Goal: Task Accomplishment & Management: Use online tool/utility

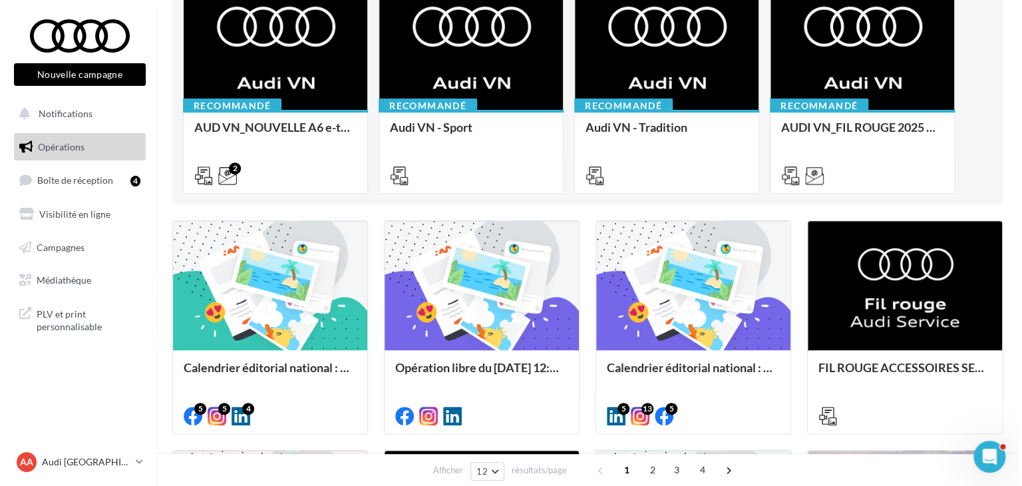
scroll to position [167, 0]
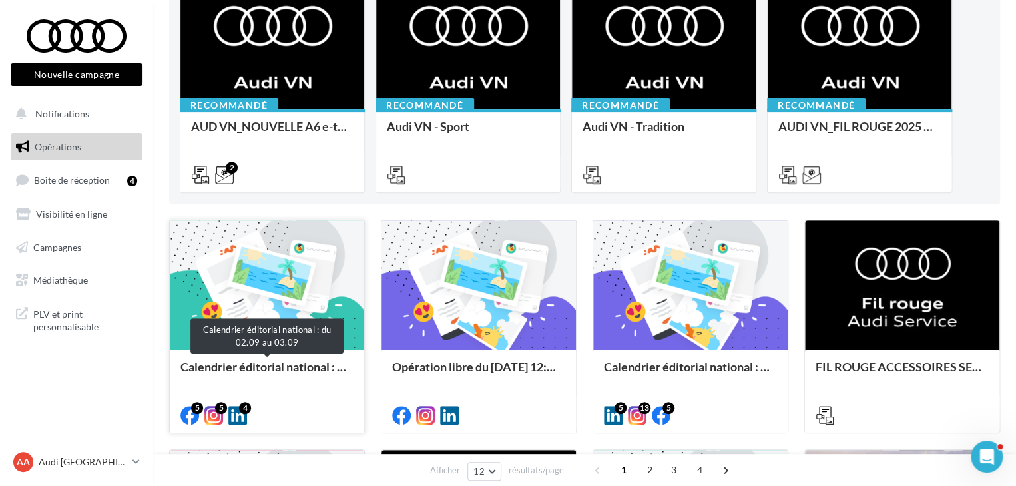
click at [293, 368] on div "Calendrier éditorial national : du 02.09 au 03.09" at bounding box center [266, 373] width 173 height 27
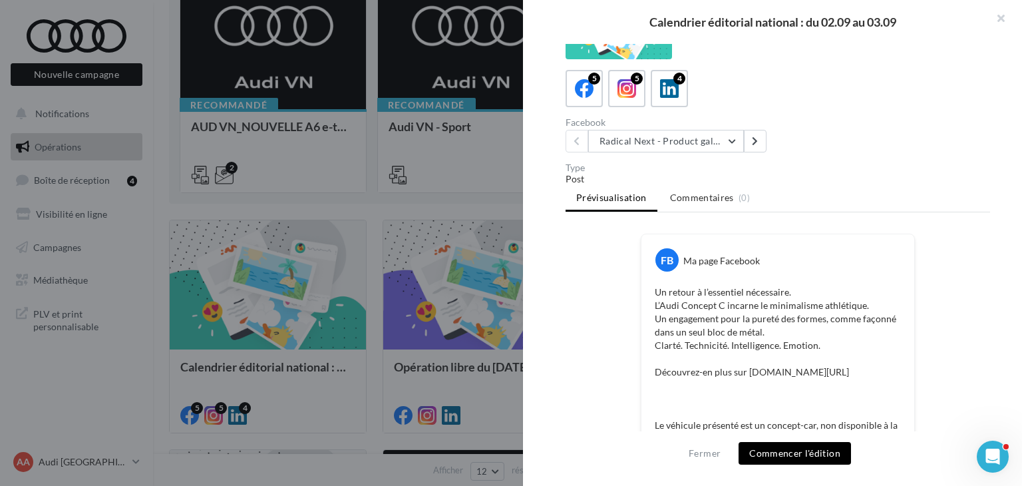
scroll to position [0, 0]
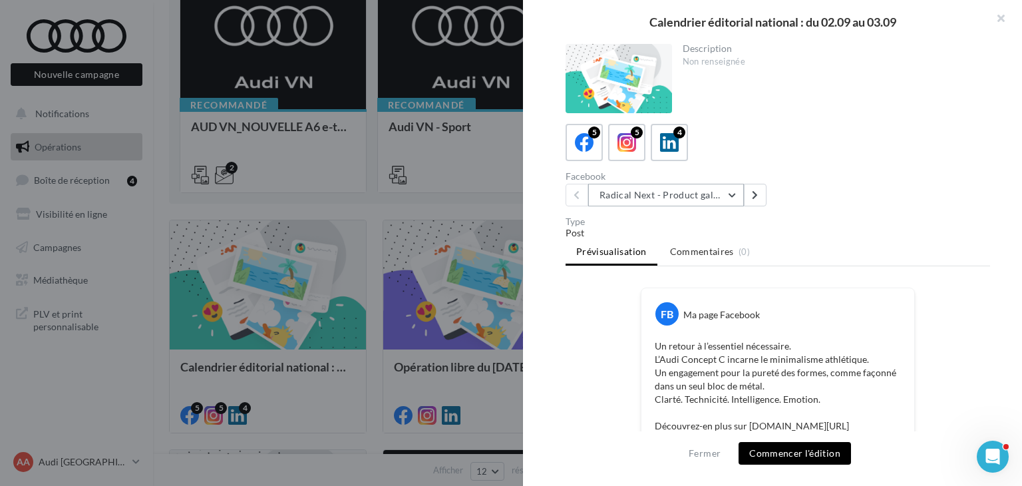
click at [628, 186] on button "Radical Next - Product gallery" at bounding box center [666, 195] width 156 height 23
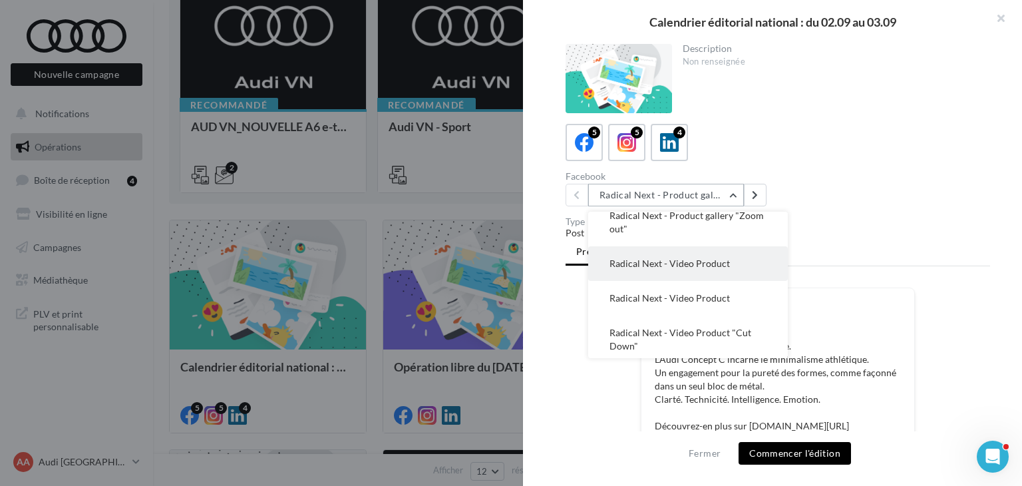
scroll to position [53, 0]
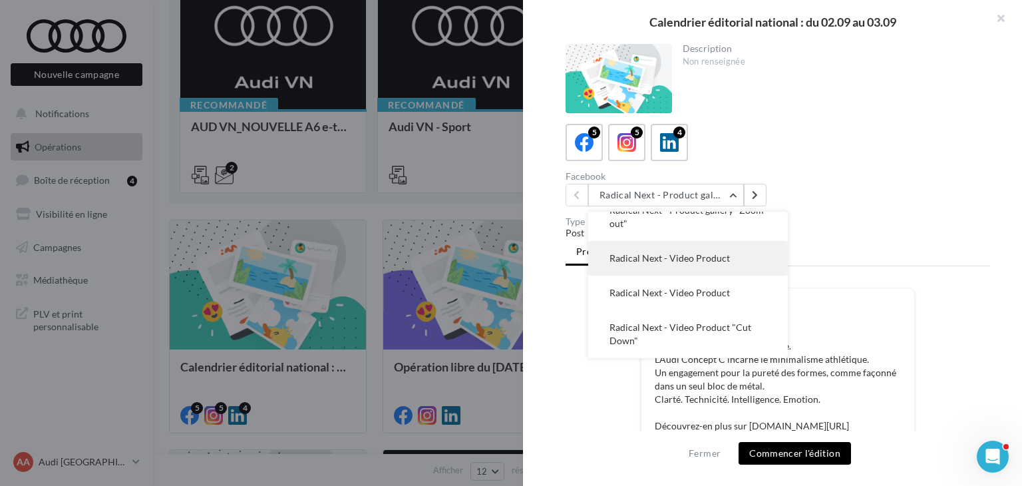
click at [690, 267] on button "Radical Next - Video Product" at bounding box center [688, 258] width 200 height 35
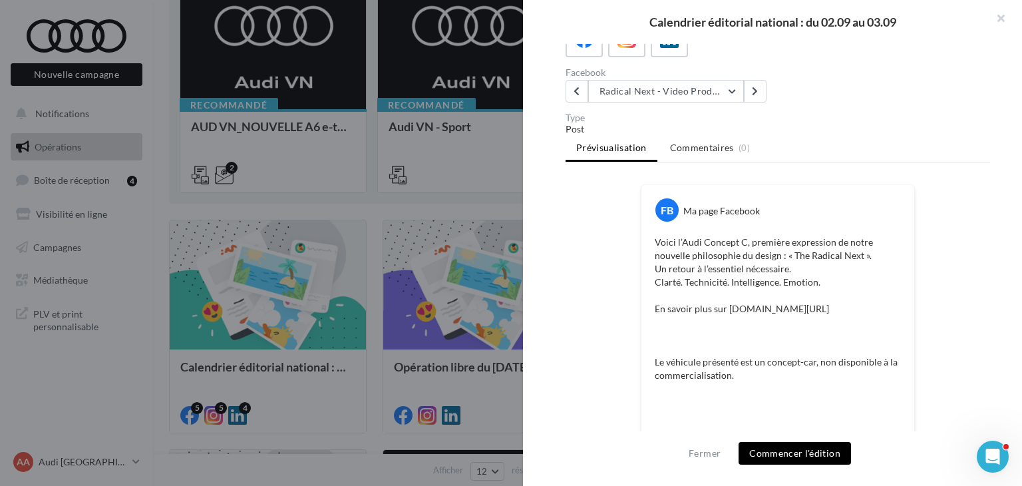
scroll to position [0, 0]
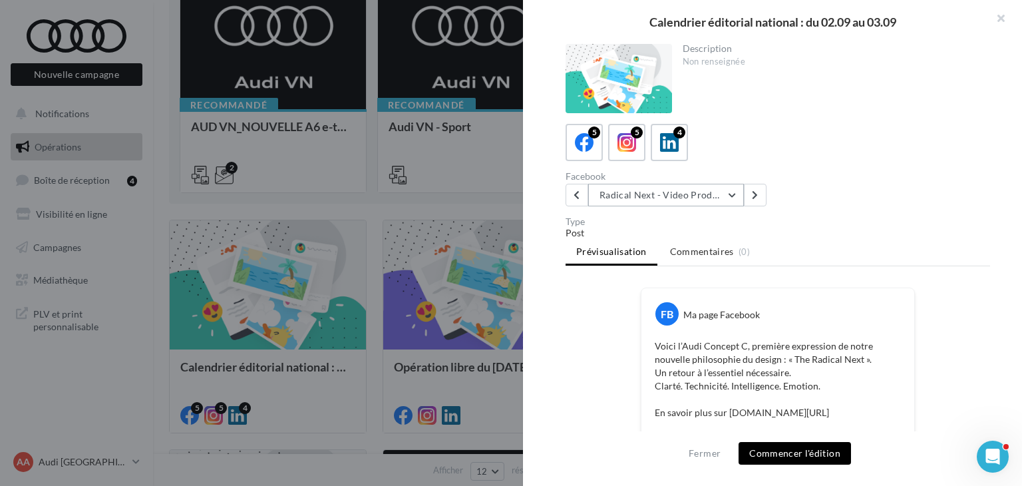
click at [658, 203] on button "Radical Next - Video Product" at bounding box center [666, 195] width 156 height 23
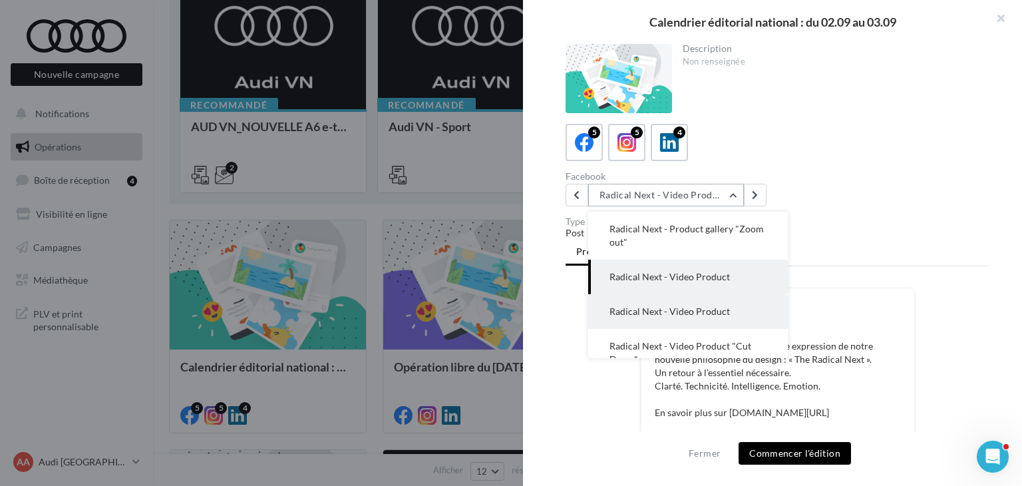
scroll to position [53, 0]
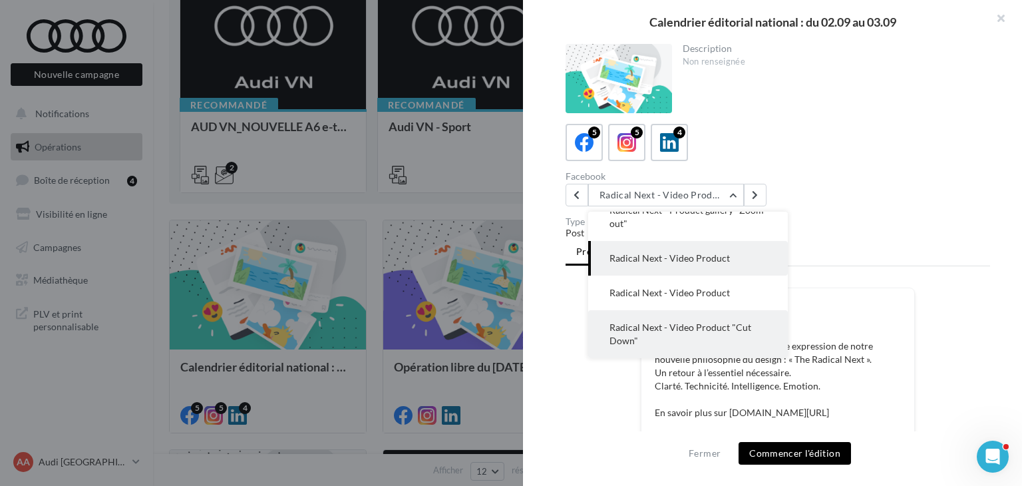
click at [671, 323] on span "Radical Next - Video Product "Cut Down"" at bounding box center [681, 333] width 142 height 25
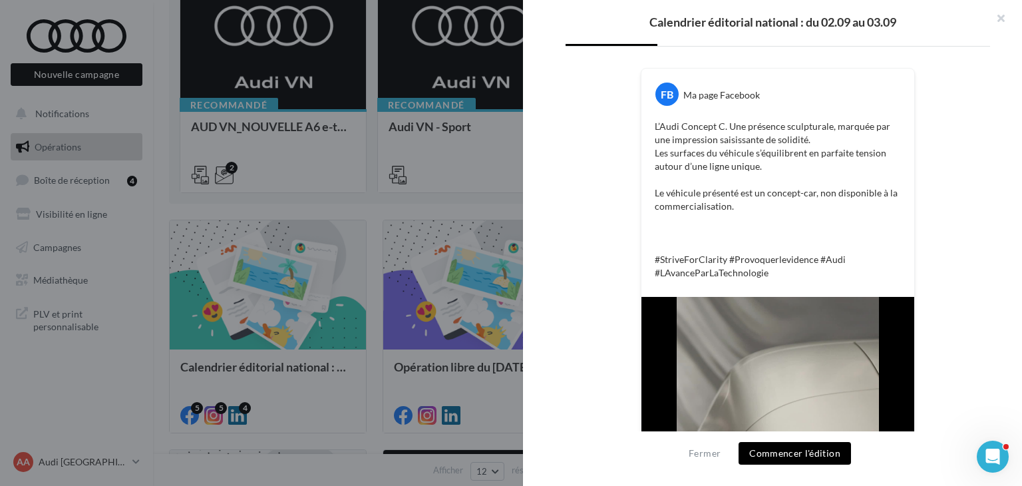
scroll to position [0, 0]
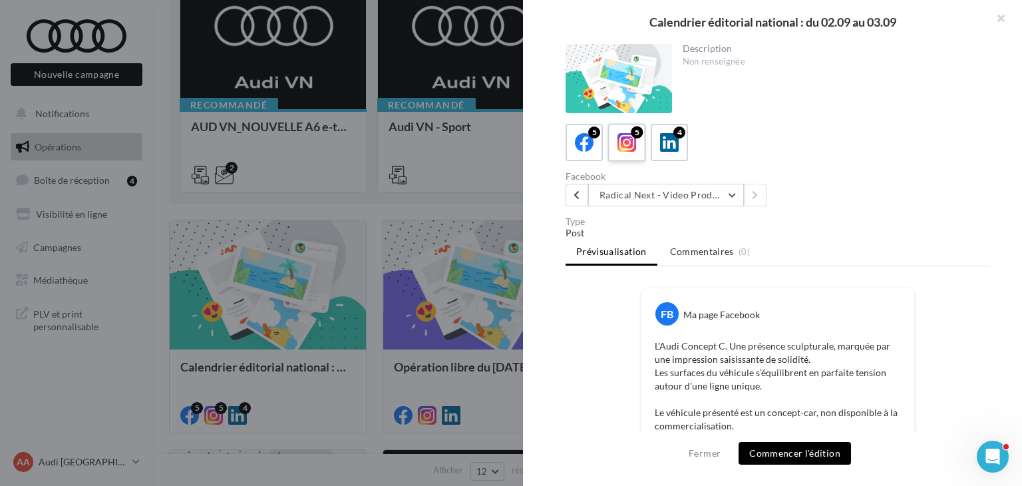
click at [623, 144] on icon at bounding box center [627, 142] width 19 height 19
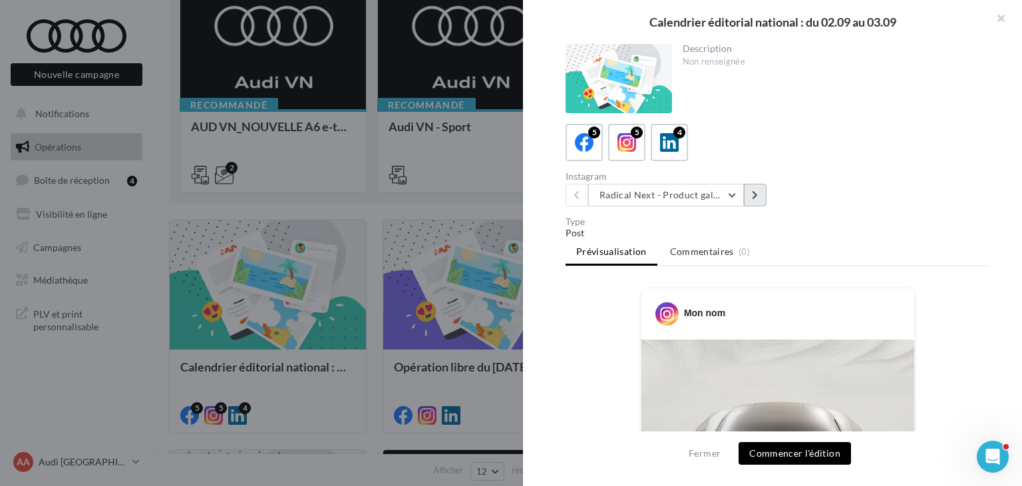
click at [762, 190] on button at bounding box center [755, 195] width 23 height 23
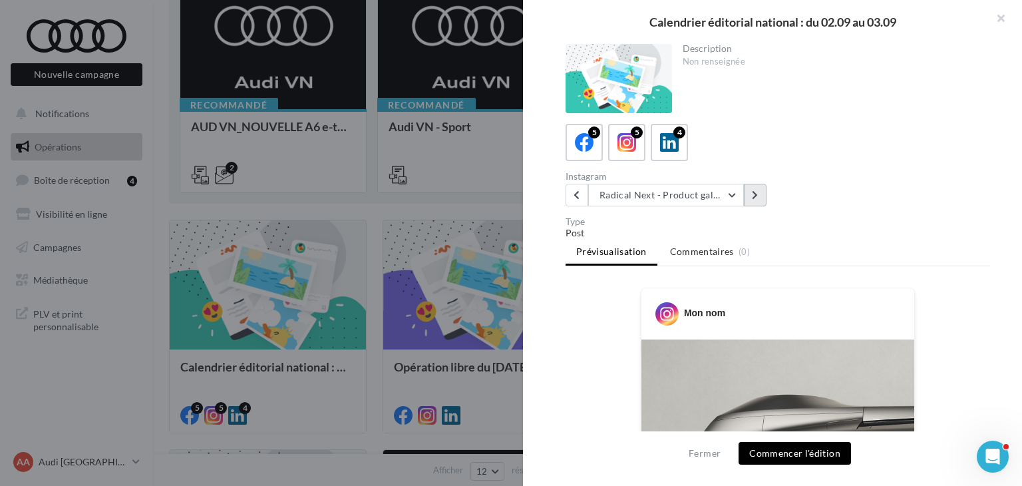
click at [762, 190] on button at bounding box center [755, 195] width 23 height 23
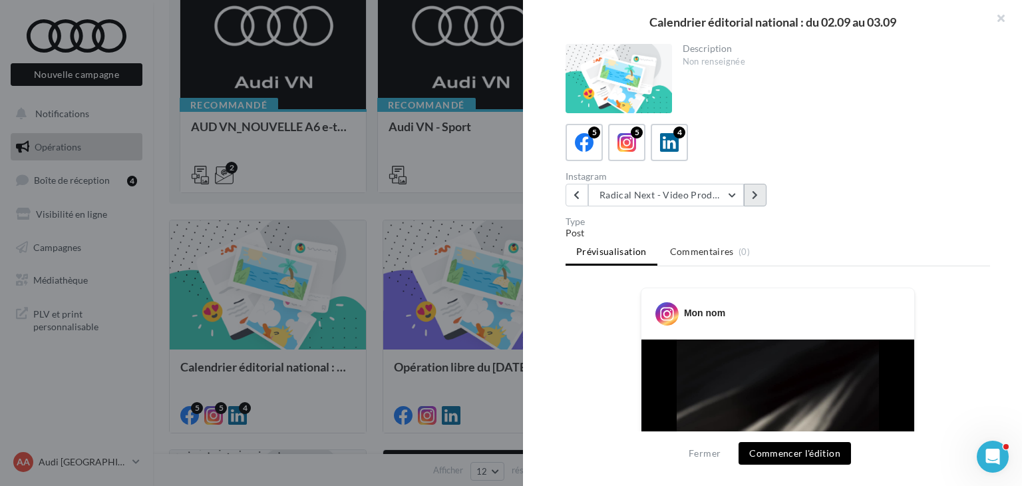
click at [762, 190] on button at bounding box center [755, 195] width 23 height 23
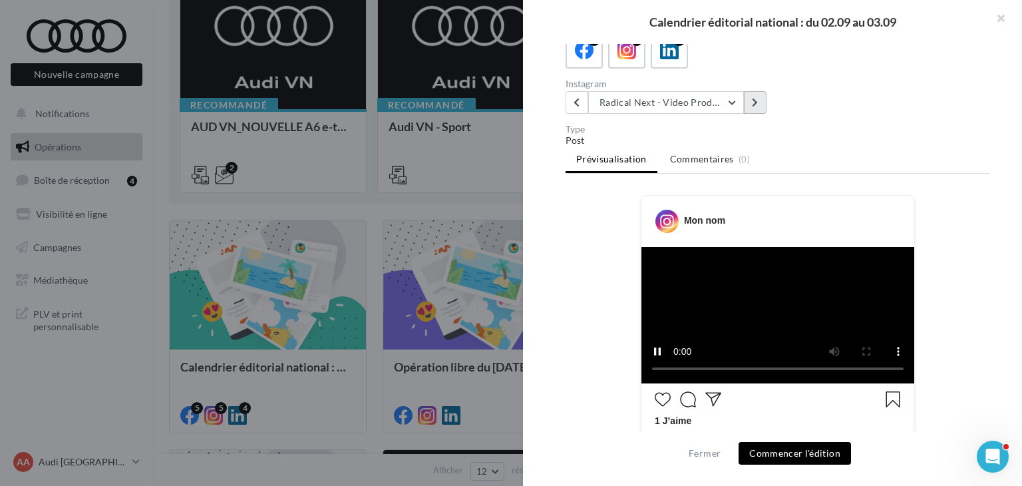
scroll to position [85, 0]
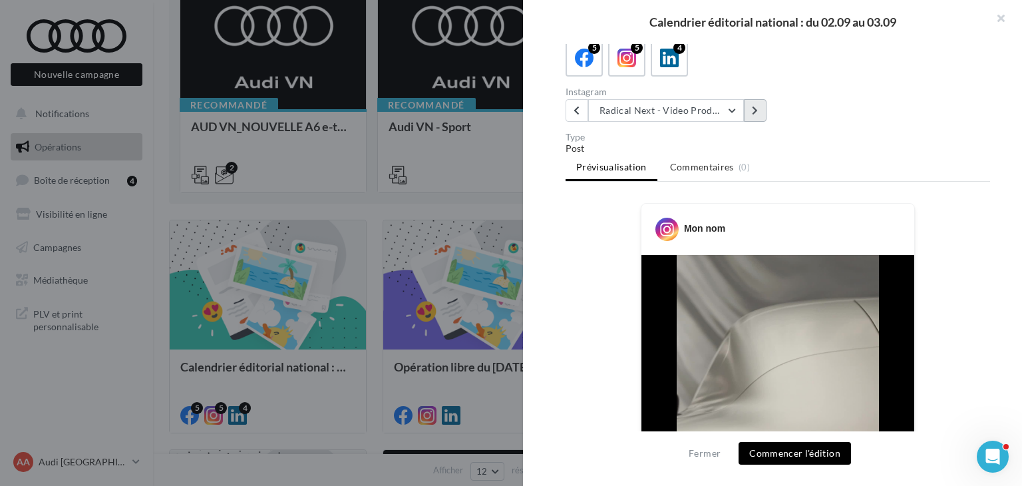
click at [751, 118] on button at bounding box center [755, 110] width 23 height 23
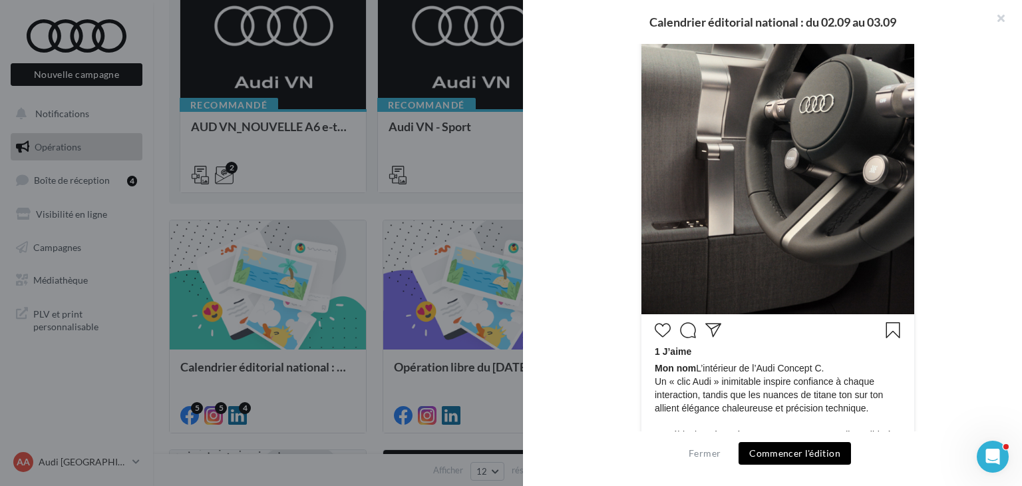
scroll to position [501, 0]
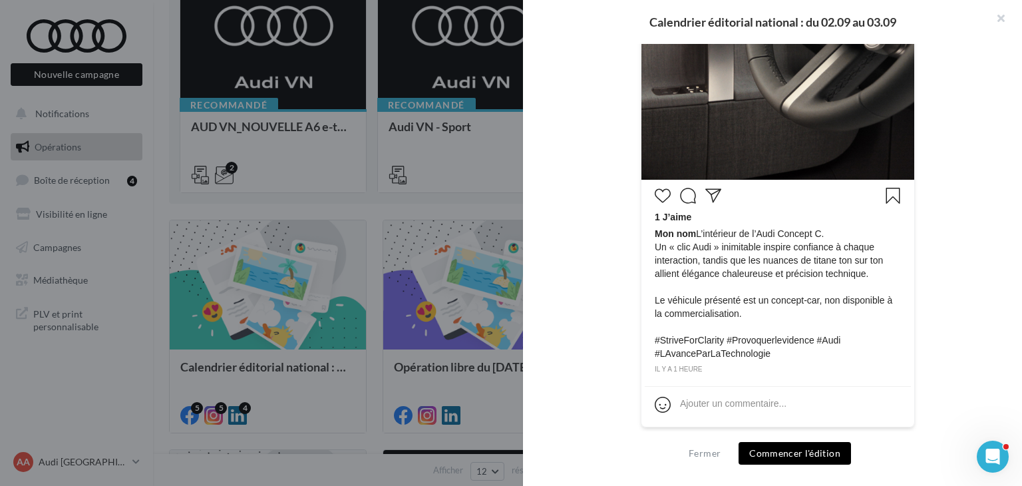
click at [797, 448] on button "Commencer l'édition" at bounding box center [795, 453] width 112 height 23
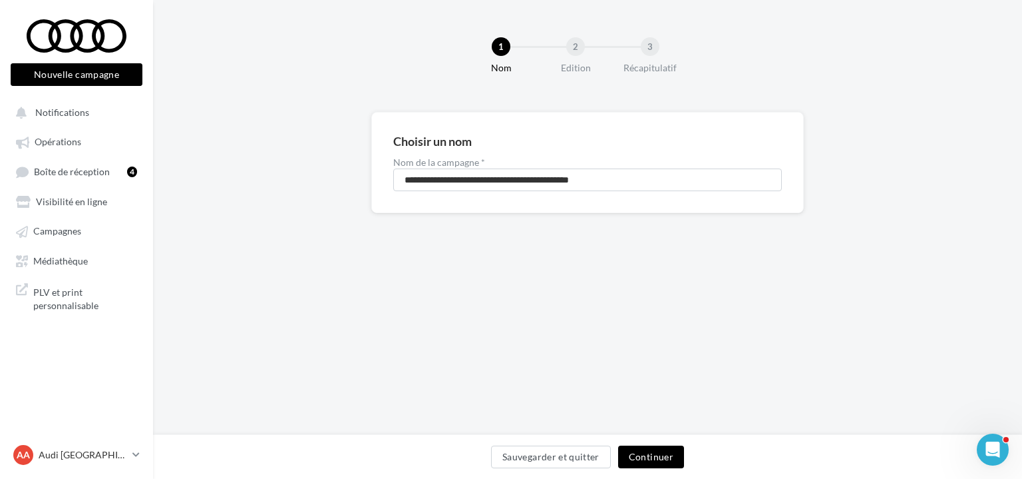
click at [650, 463] on button "Continuer" at bounding box center [651, 456] width 66 height 23
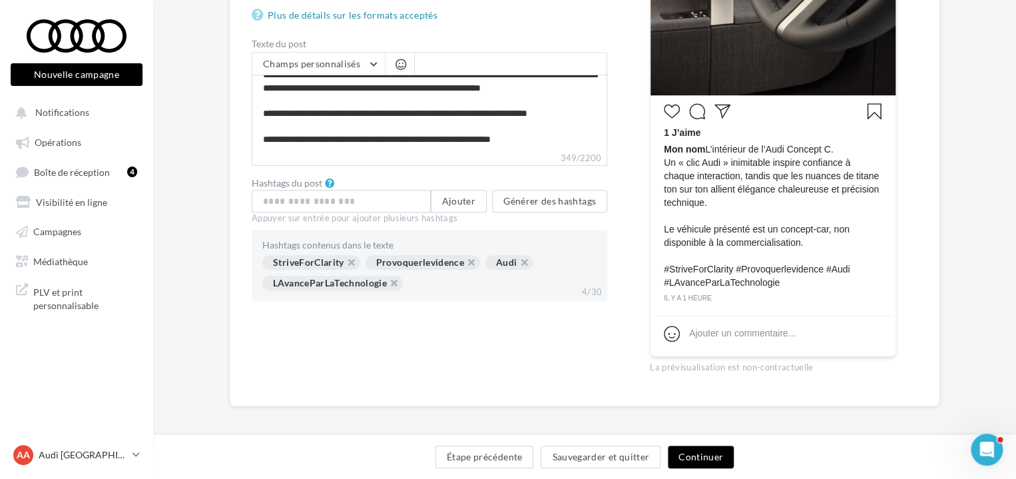
scroll to position [434, 0]
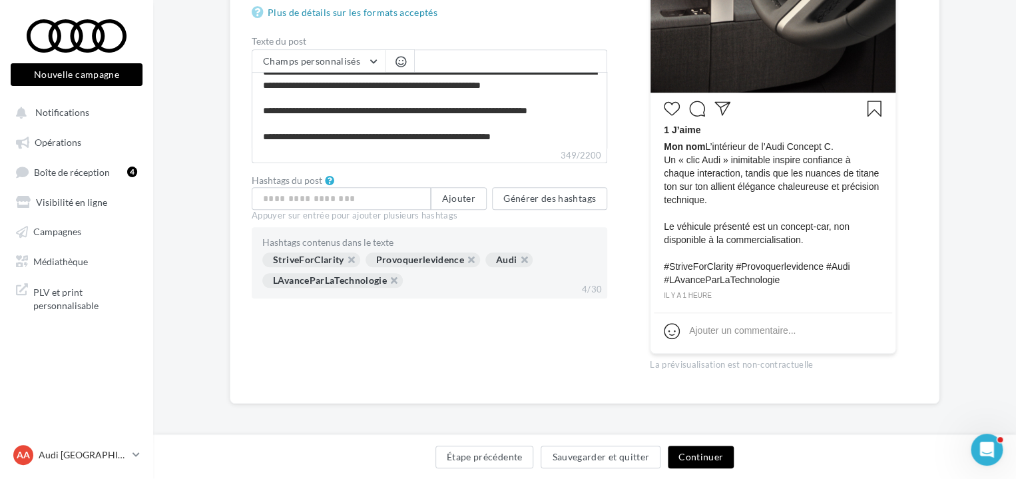
click at [689, 457] on button "Continuer" at bounding box center [701, 456] width 66 height 23
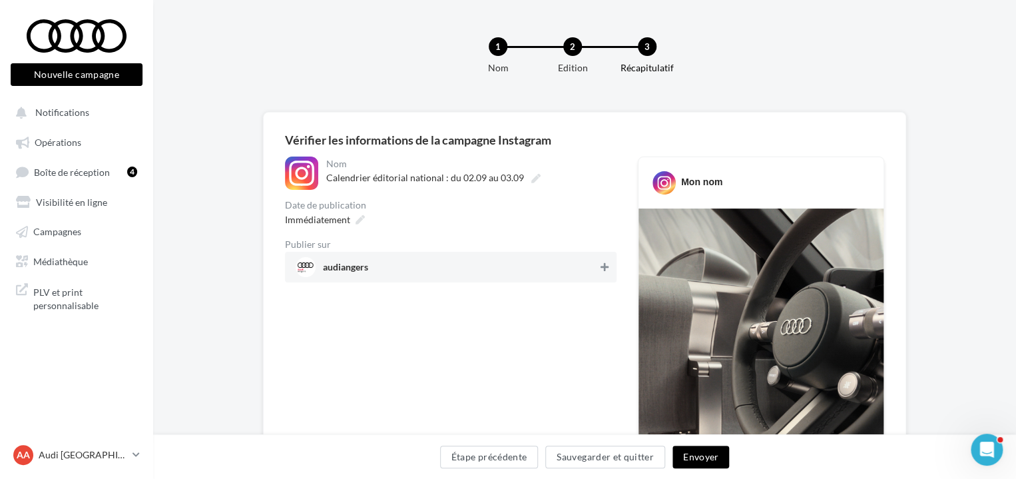
click at [604, 268] on icon at bounding box center [604, 266] width 8 height 9
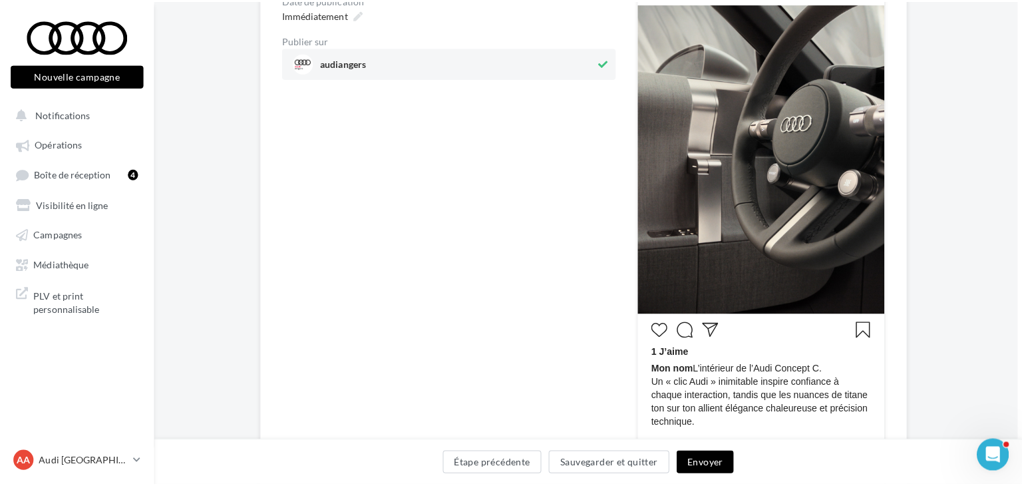
scroll to position [204, 5]
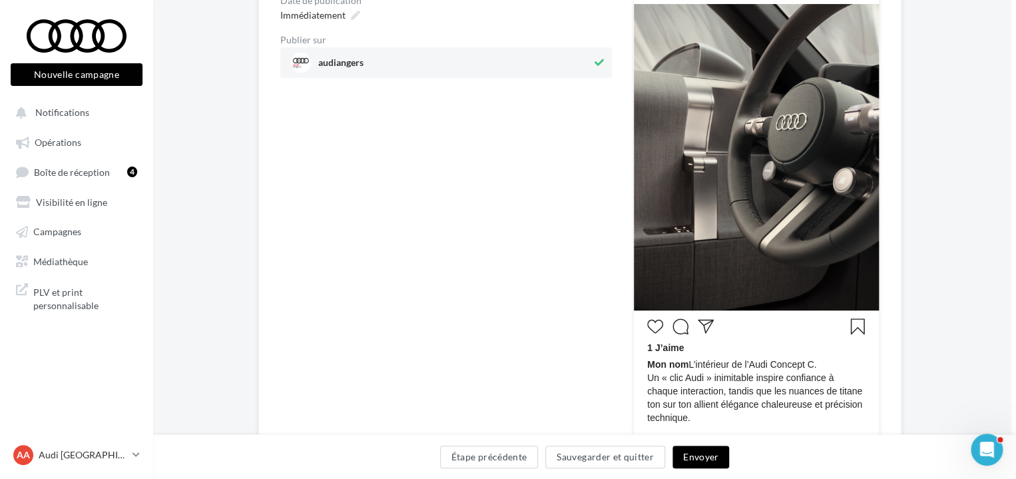
click at [706, 463] on button "Envoyer" at bounding box center [700, 456] width 57 height 23
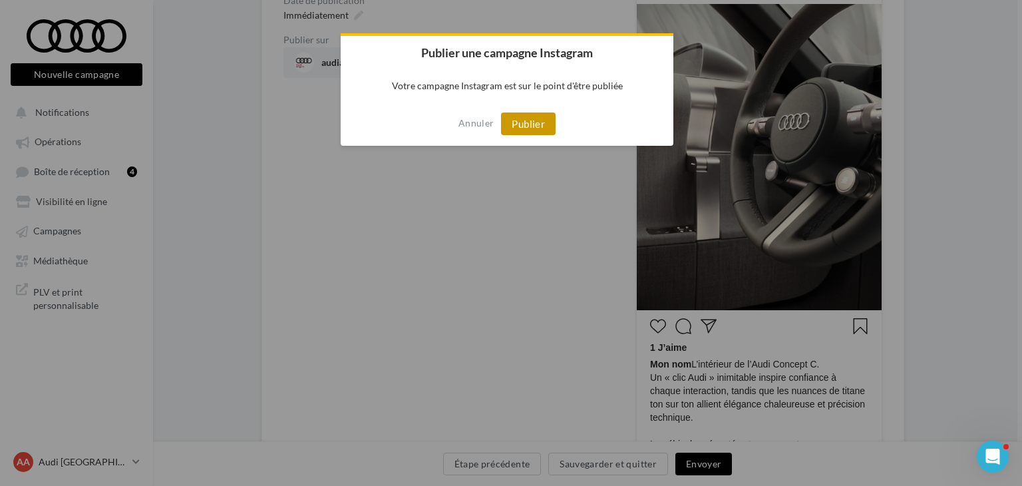
click at [541, 120] on button "Publier" at bounding box center [528, 123] width 55 height 23
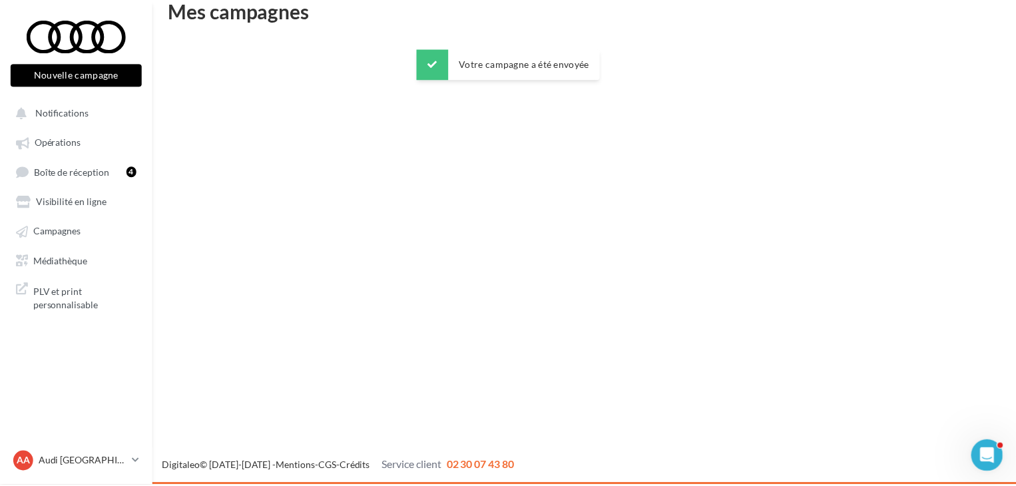
scroll to position [21, 0]
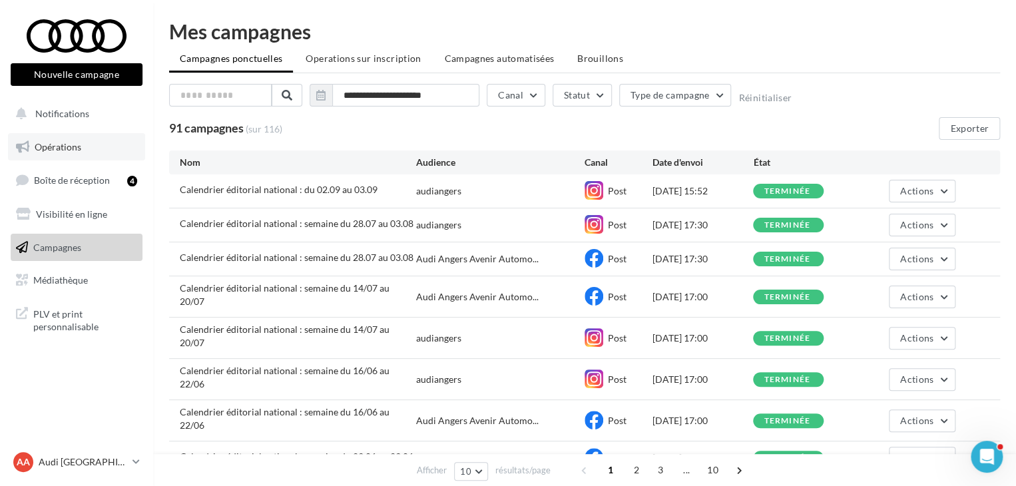
click at [98, 142] on link "Opérations" at bounding box center [76, 147] width 137 height 28
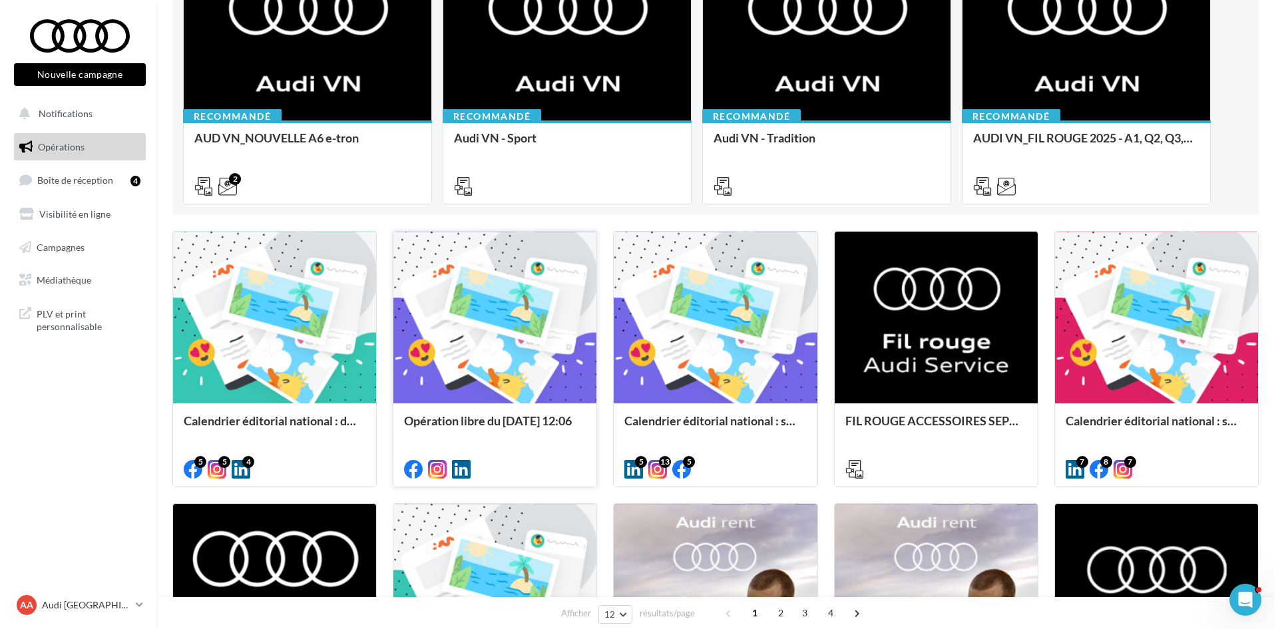
scroll to position [200, 0]
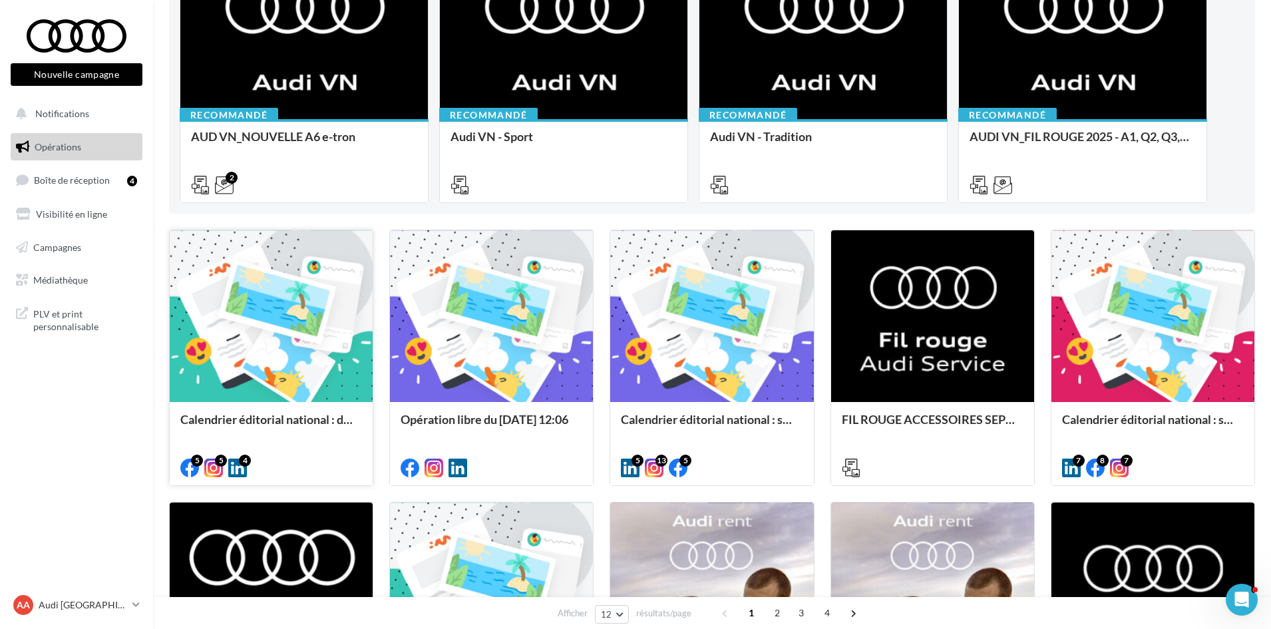
click at [336, 411] on div "Calendrier éditorial national : du 02.09 au 03.09" at bounding box center [271, 443] width 203 height 82
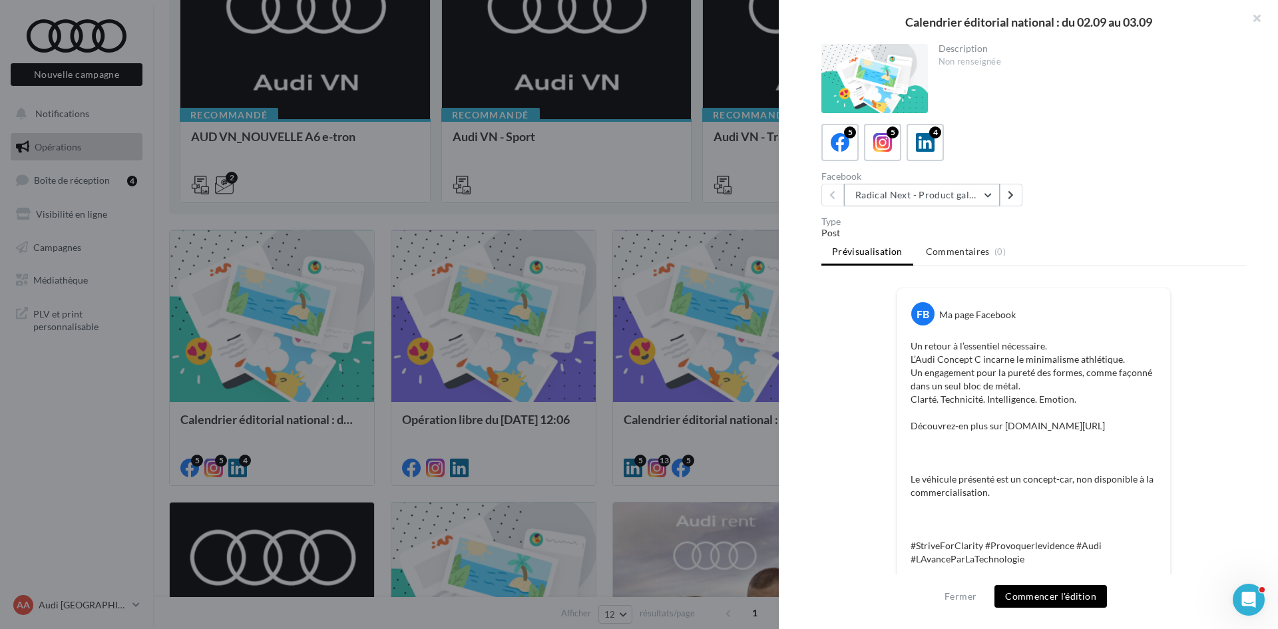
click at [966, 204] on button "Radical Next - Product gallery" at bounding box center [922, 195] width 156 height 23
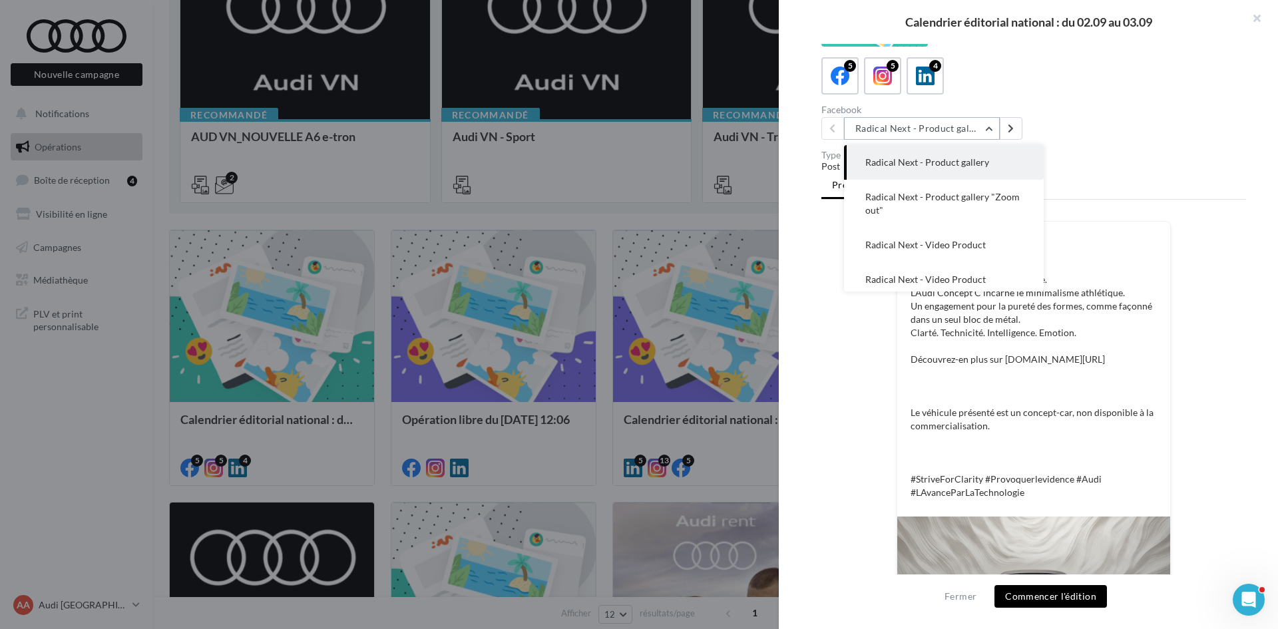
scroll to position [53, 0]
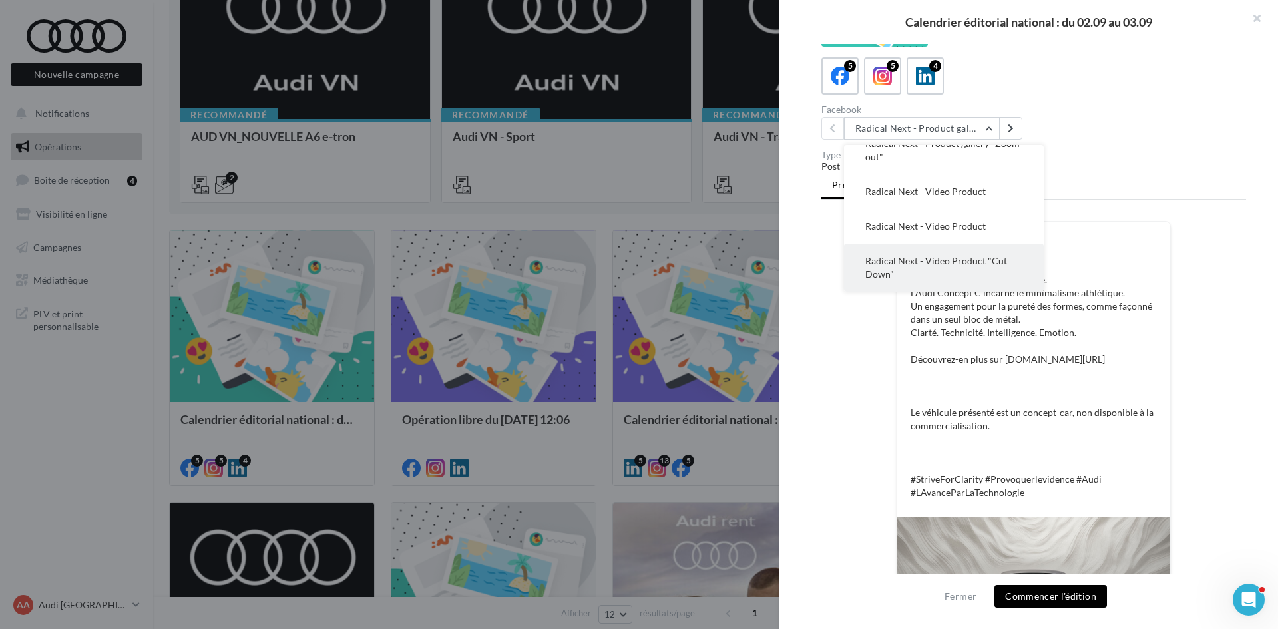
click at [956, 258] on span "Radical Next - Video Product "Cut Down"" at bounding box center [936, 267] width 142 height 25
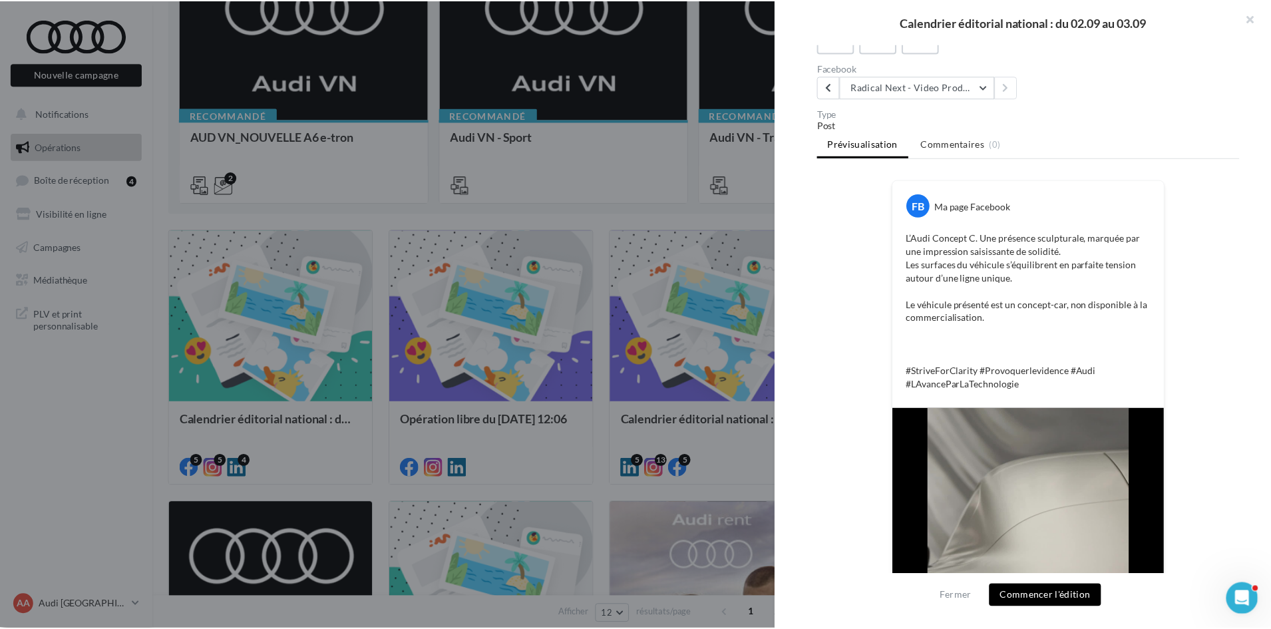
scroll to position [41, 0]
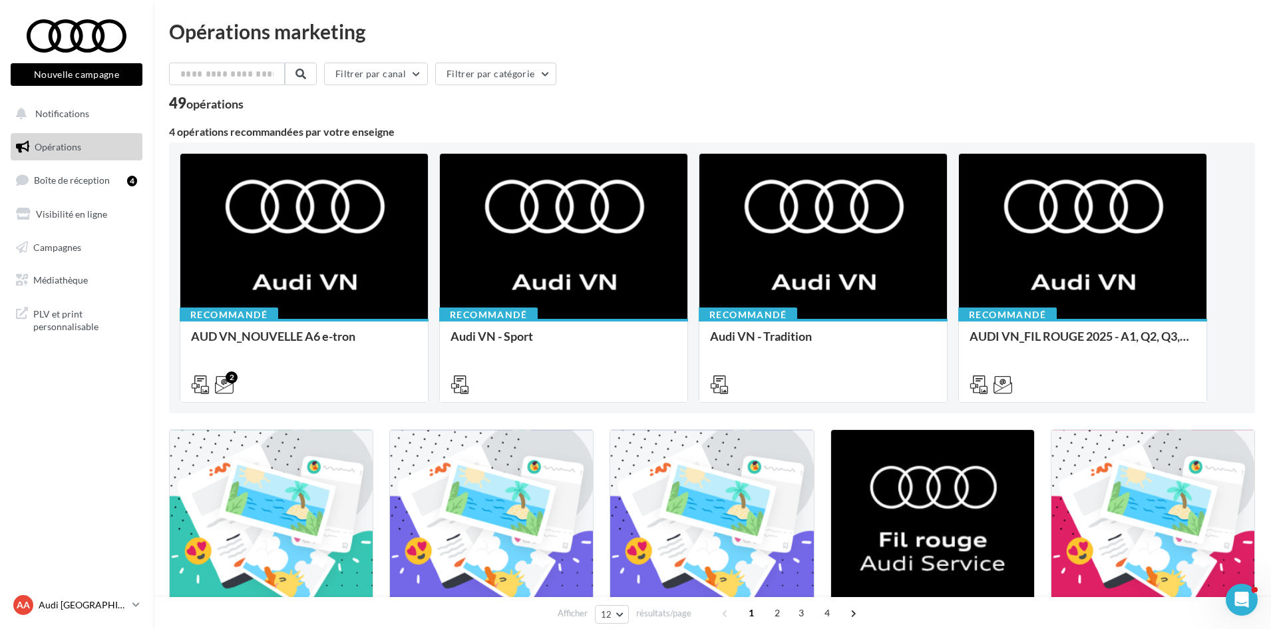
click at [47, 485] on p "Audi [GEOGRAPHIC_DATA]" at bounding box center [83, 604] width 89 height 13
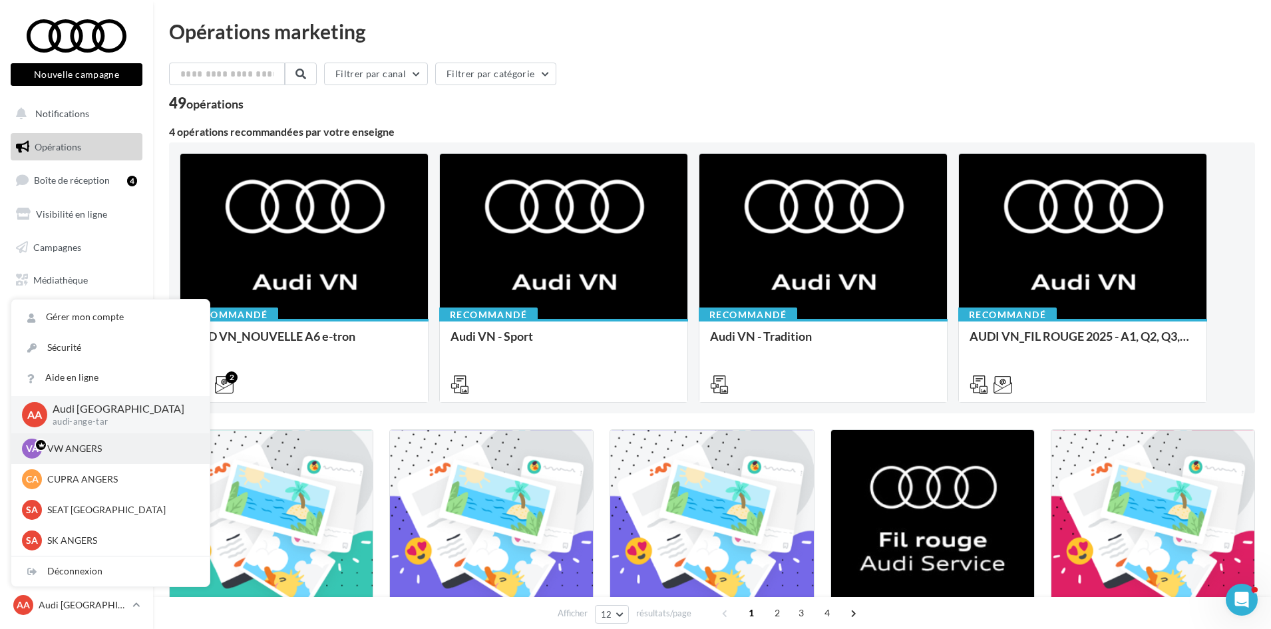
click at [67, 449] on p "VW ANGERS" at bounding box center [120, 448] width 146 height 13
